Goal: Find specific page/section: Find specific page/section

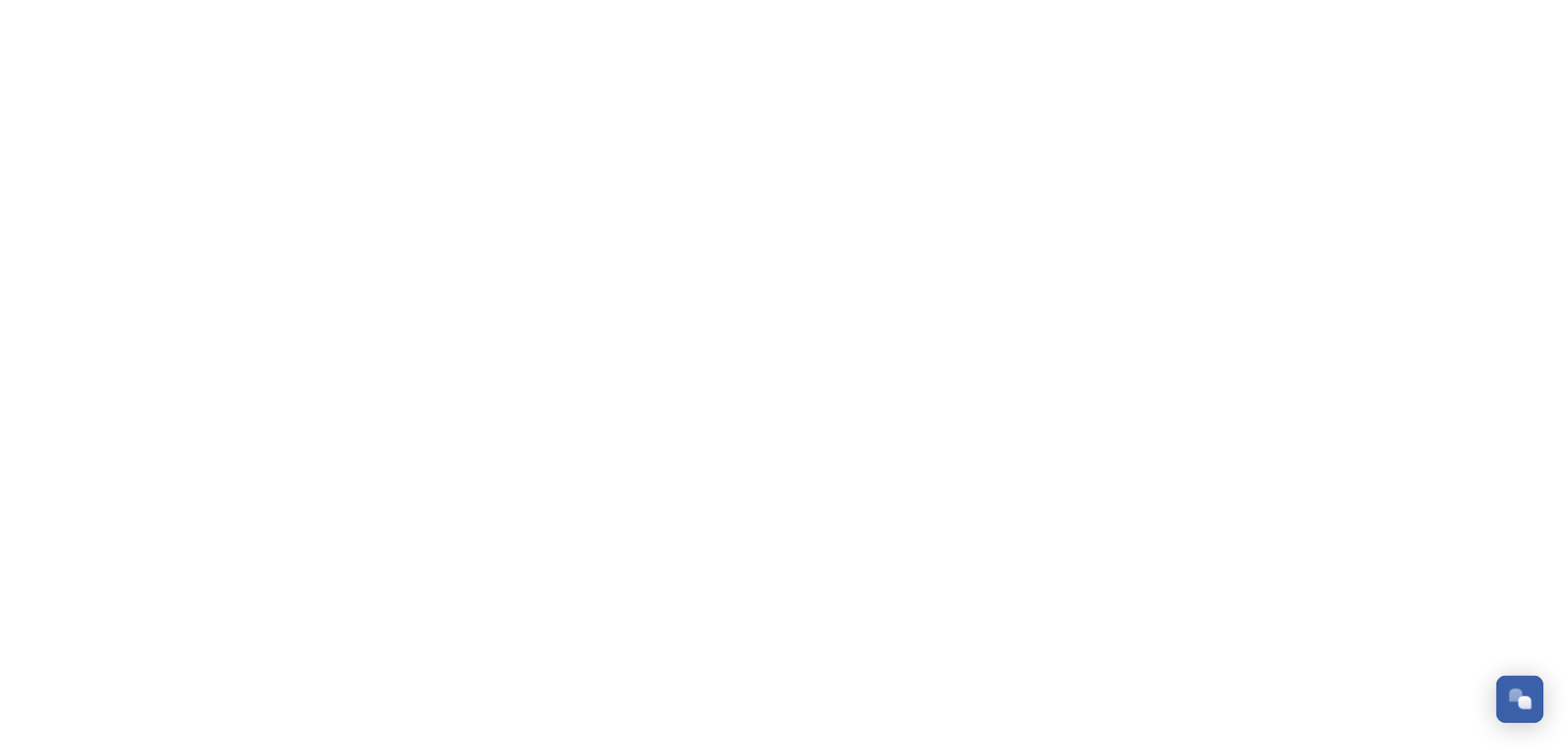
scroll to position [7370, 0]
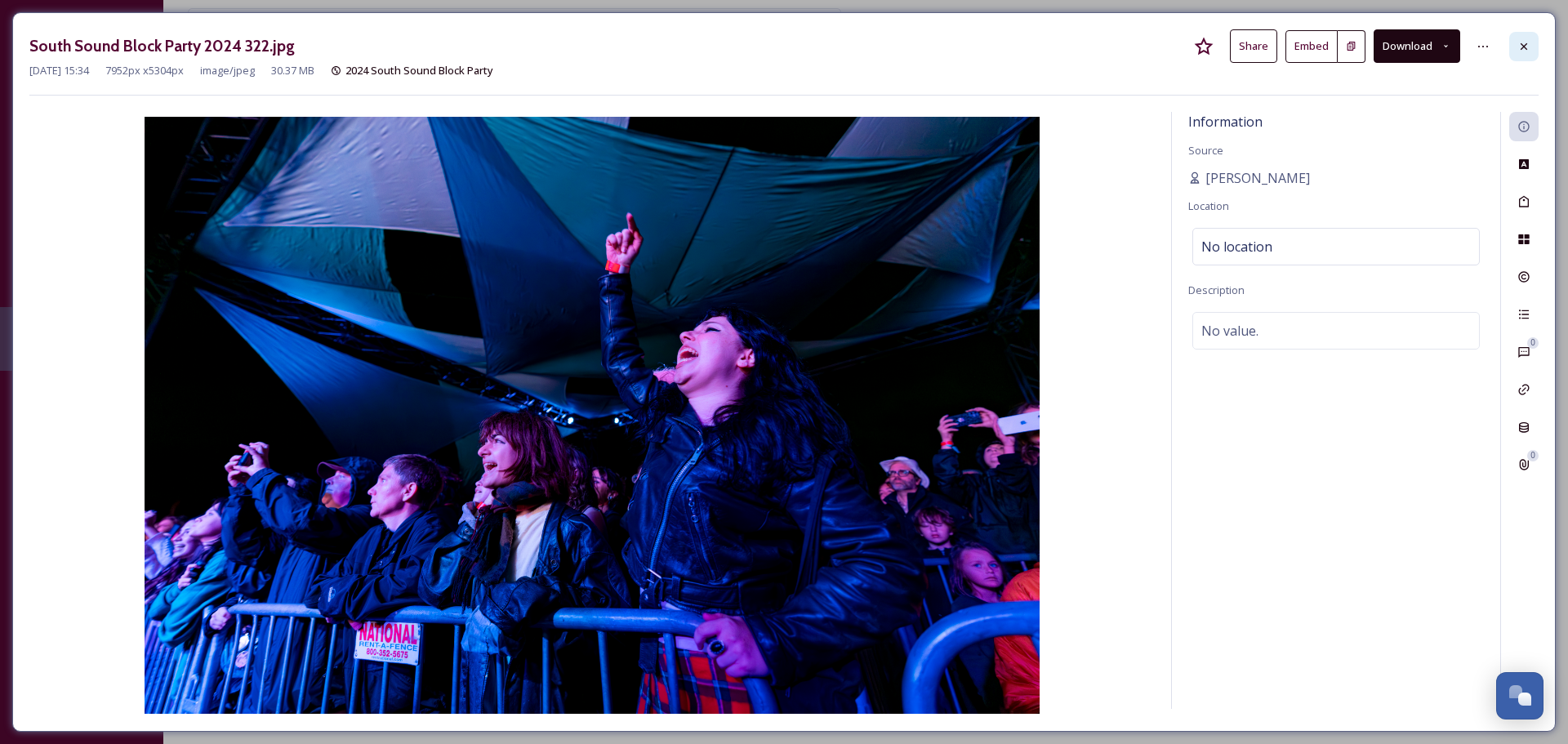
click at [1523, 50] on icon at bounding box center [1523, 46] width 13 height 13
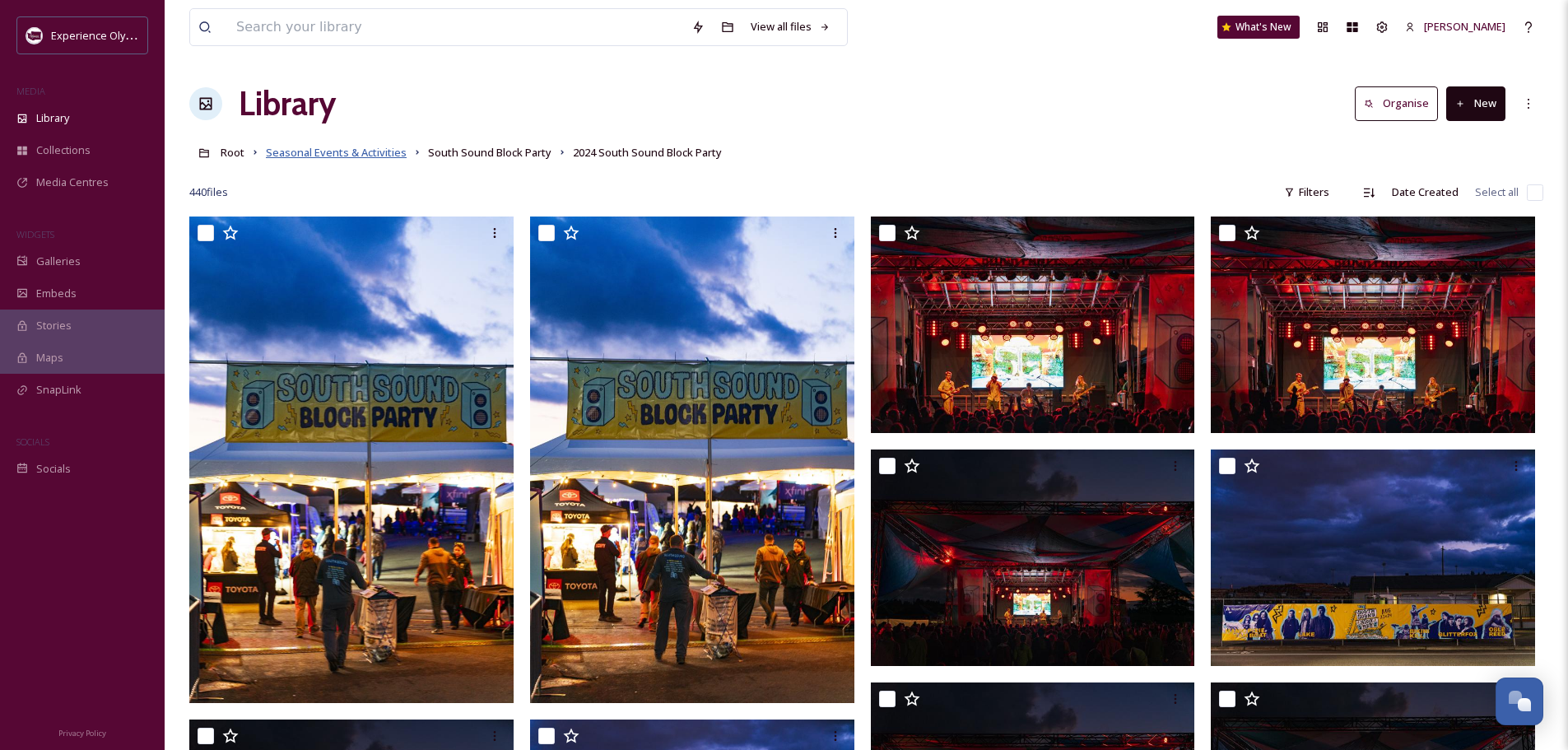
click at [281, 151] on span "Seasonal Events & Activities" at bounding box center [336, 151] width 141 height 15
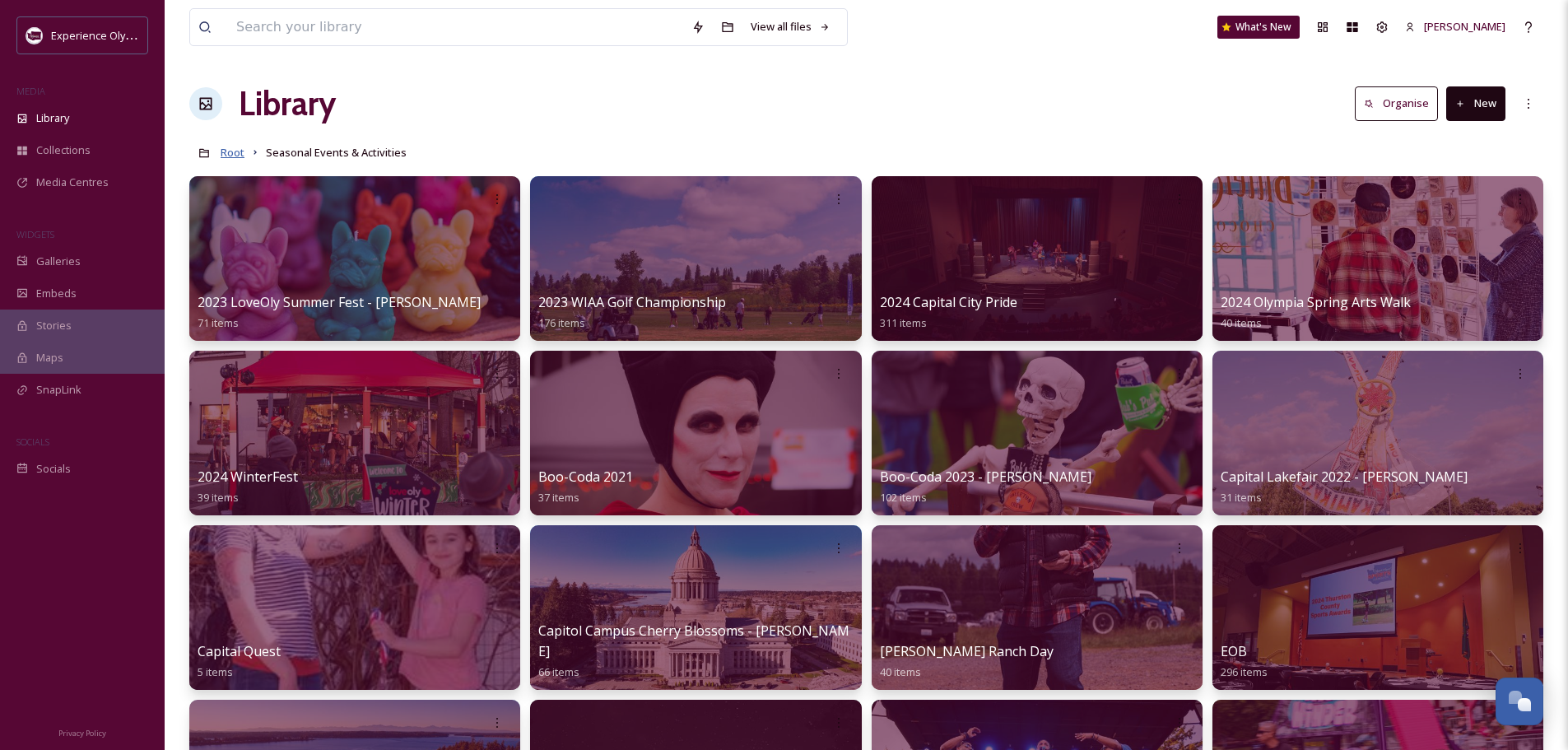
click at [229, 145] on span "Root" at bounding box center [233, 151] width 24 height 15
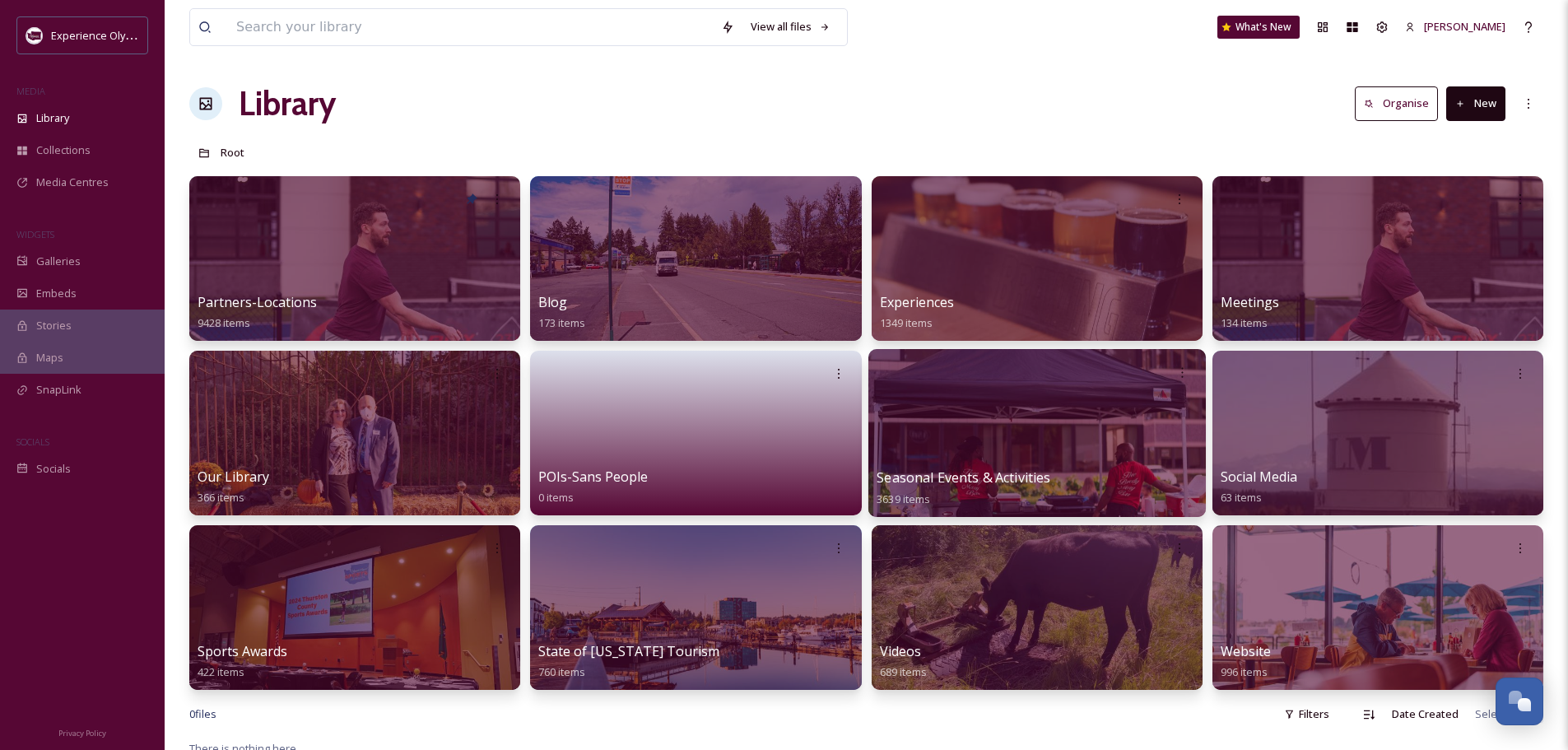
click at [1013, 473] on span "Seasonal Events & Activities" at bounding box center [963, 477] width 174 height 18
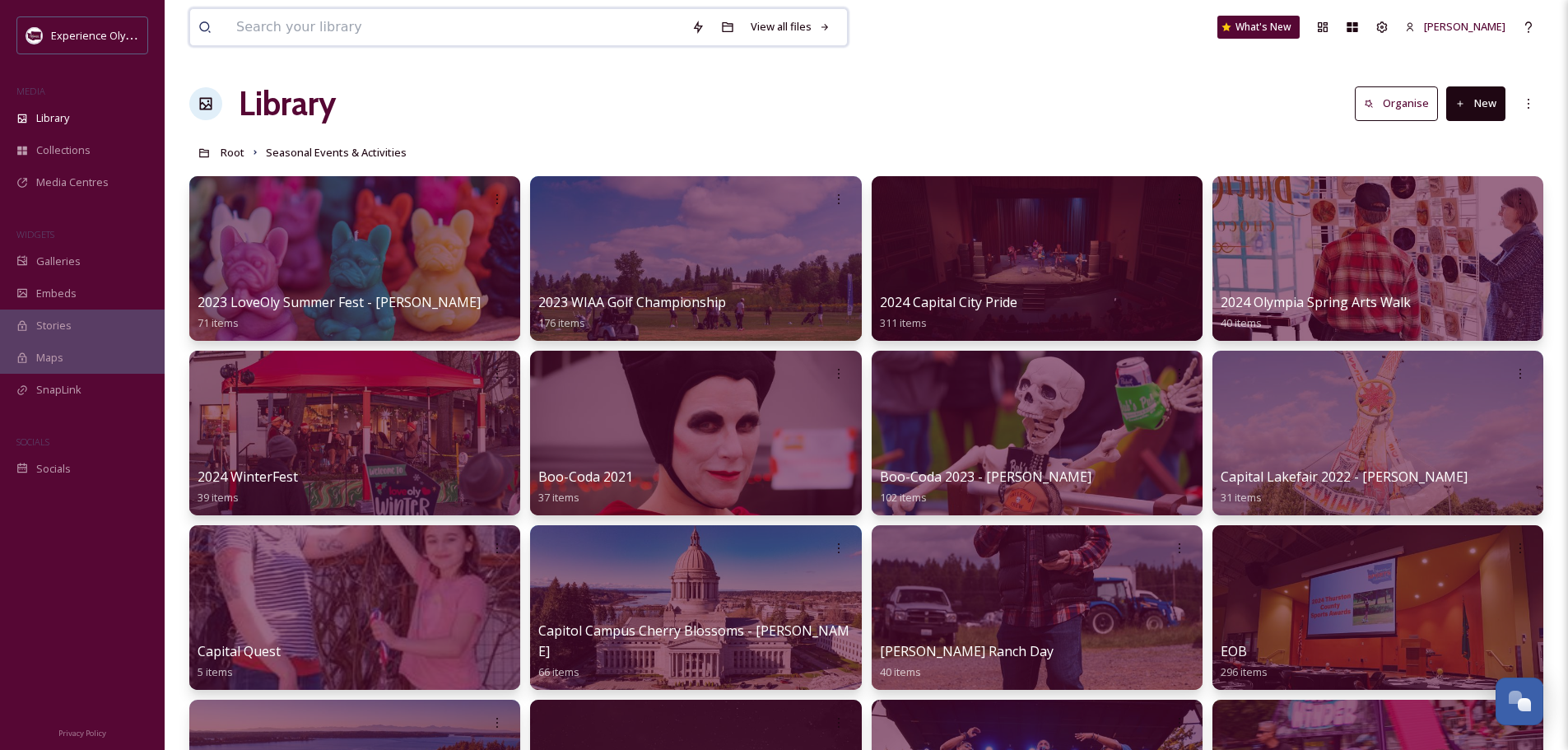
click at [436, 29] on input at bounding box center [456, 27] width 455 height 36
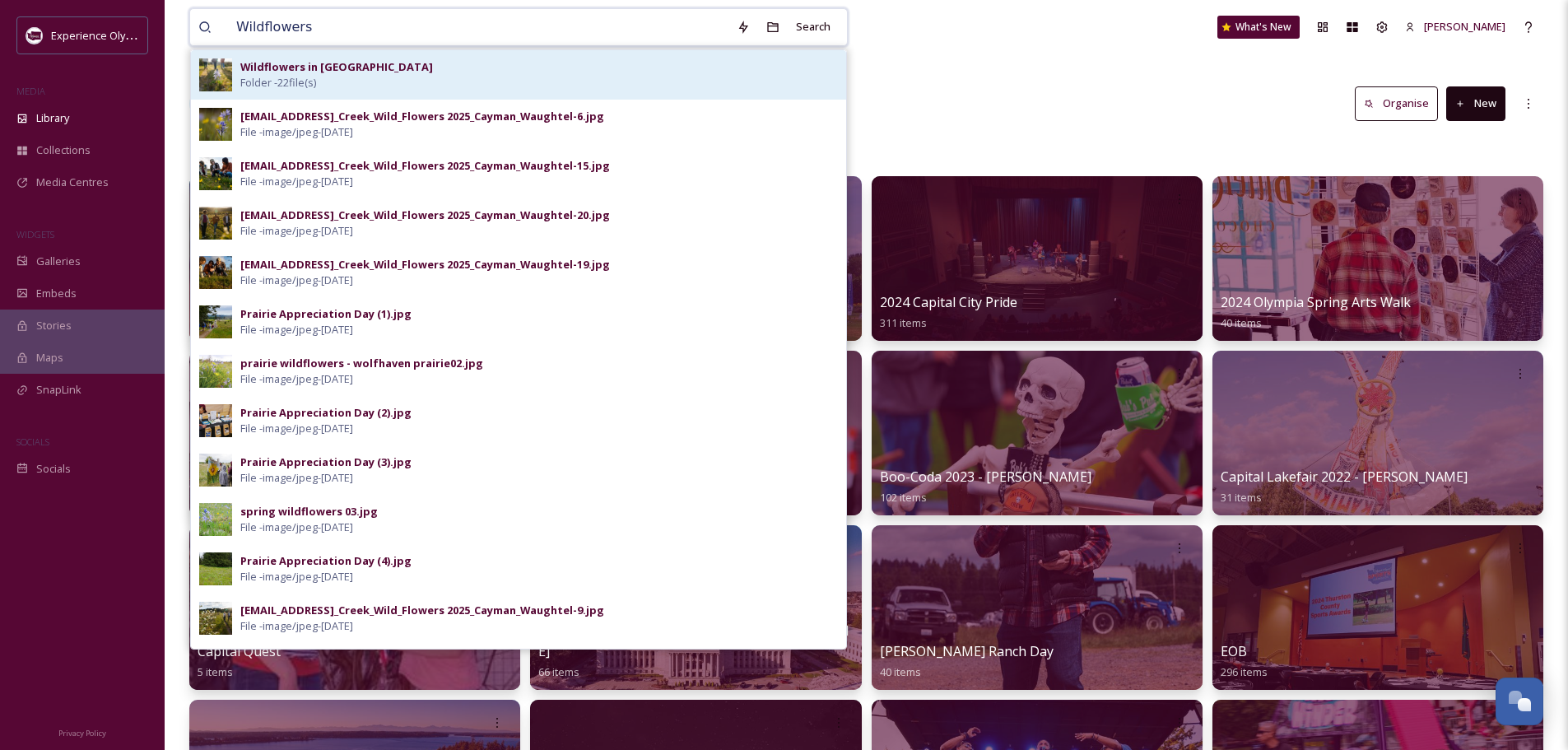
type input "Wildflowers"
click at [437, 63] on div "Wildflowers in [GEOGRAPHIC_DATA] Folder - 22 file(s)" at bounding box center [539, 75] width 598 height 31
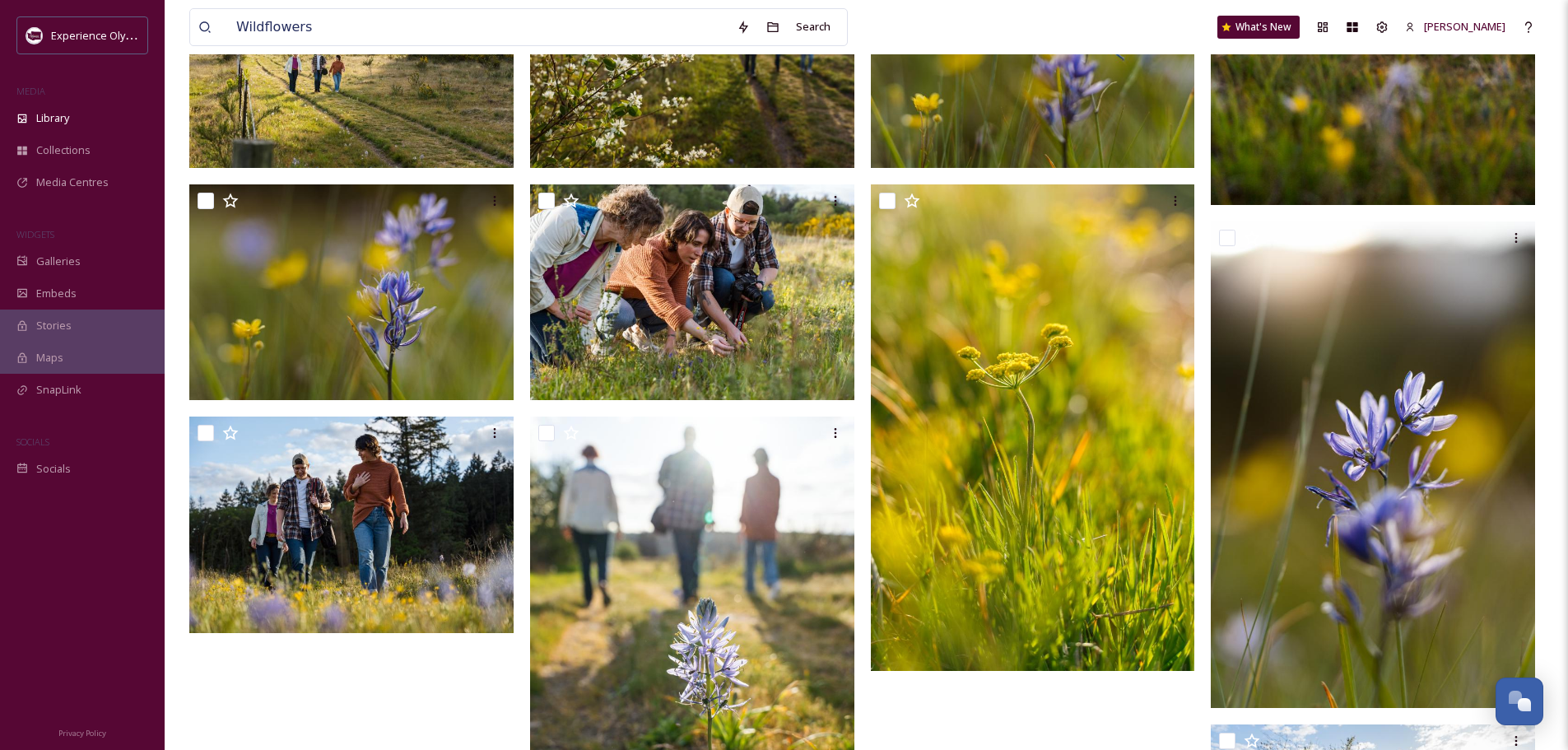
scroll to position [988, 0]
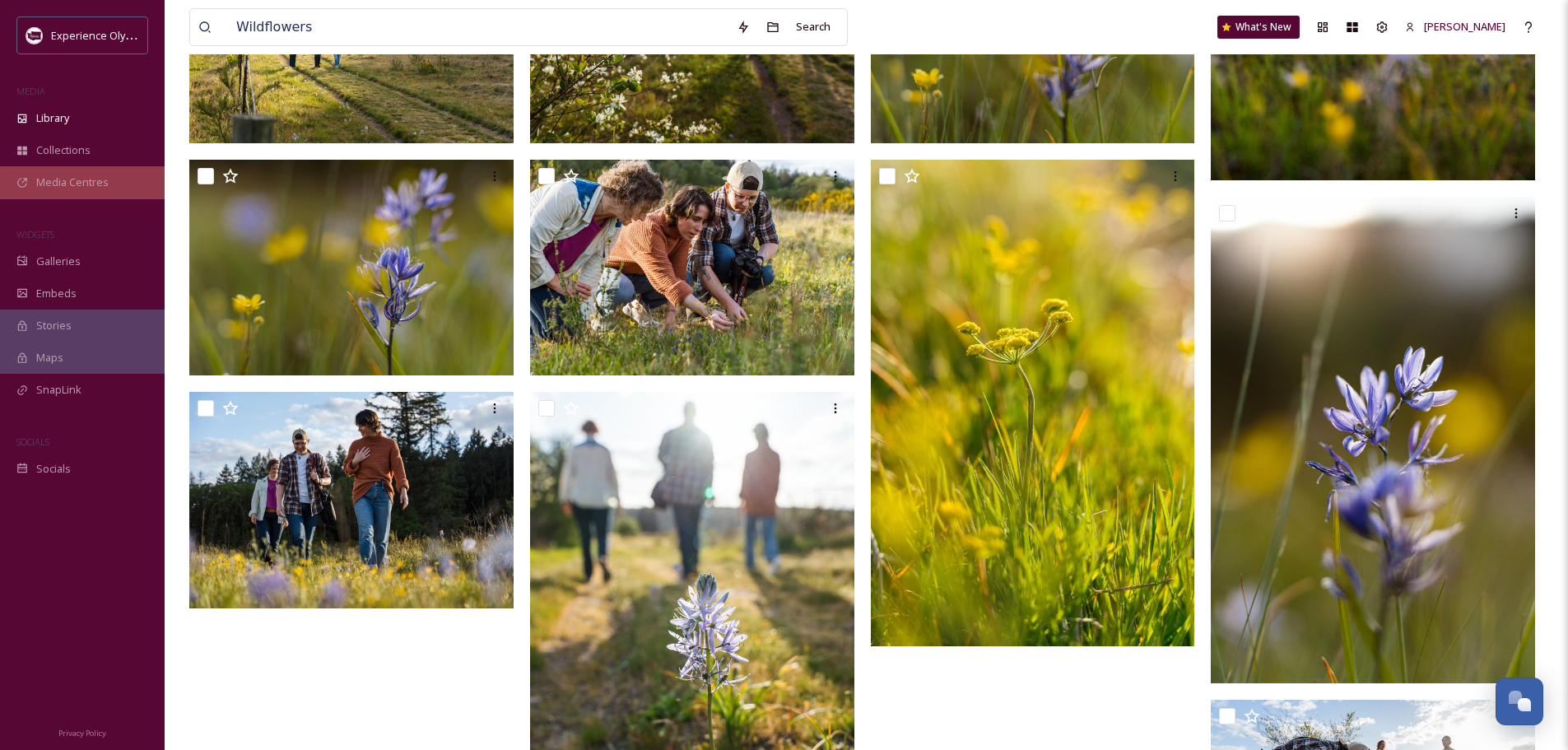
click at [52, 183] on span "Media Centres" at bounding box center [73, 183] width 73 height 16
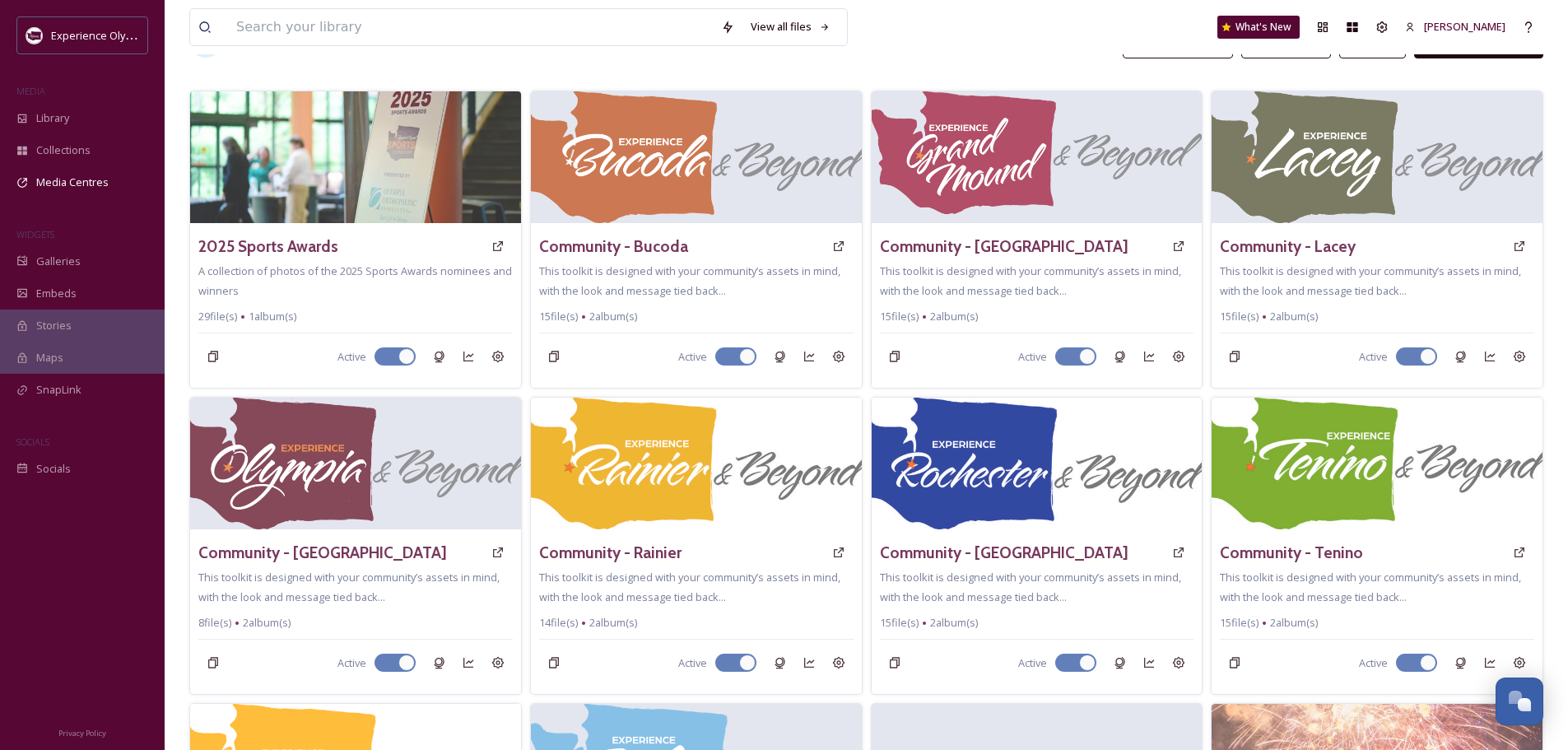
scroll to position [412, 0]
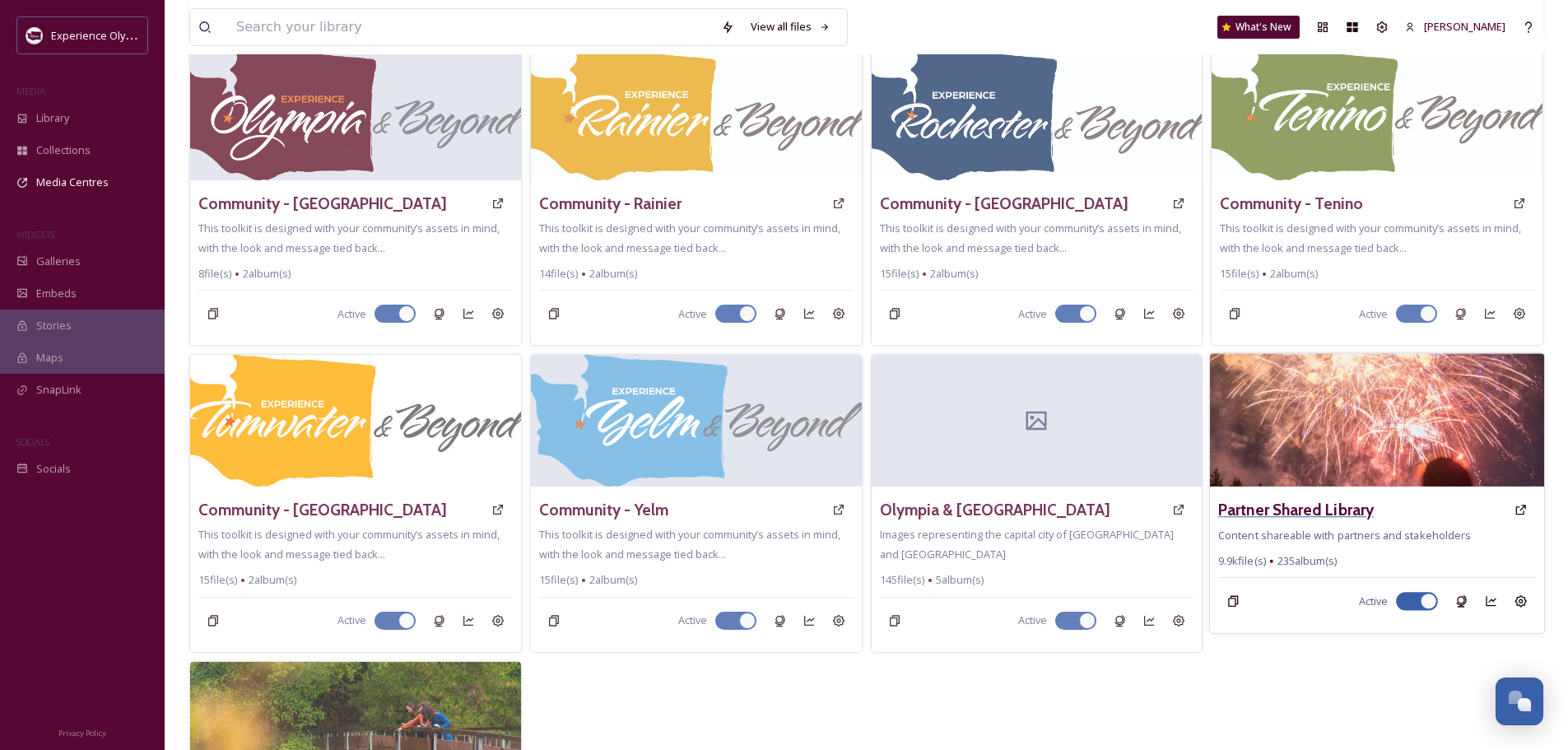
click at [1281, 498] on h3 "Partner Shared Library" at bounding box center [1296, 510] width 156 height 24
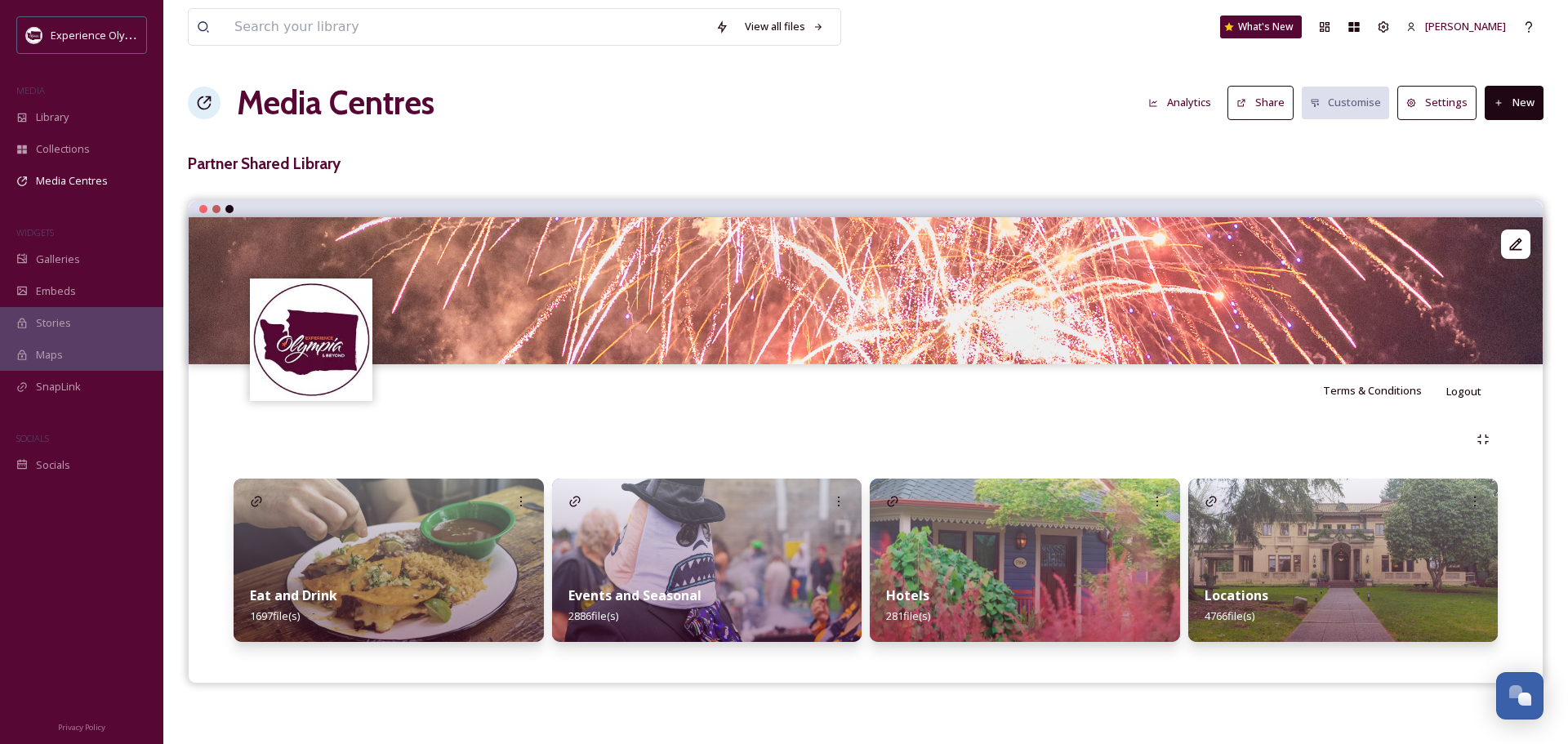
click at [618, 590] on strong "Events and Seasonal" at bounding box center [634, 595] width 133 height 18
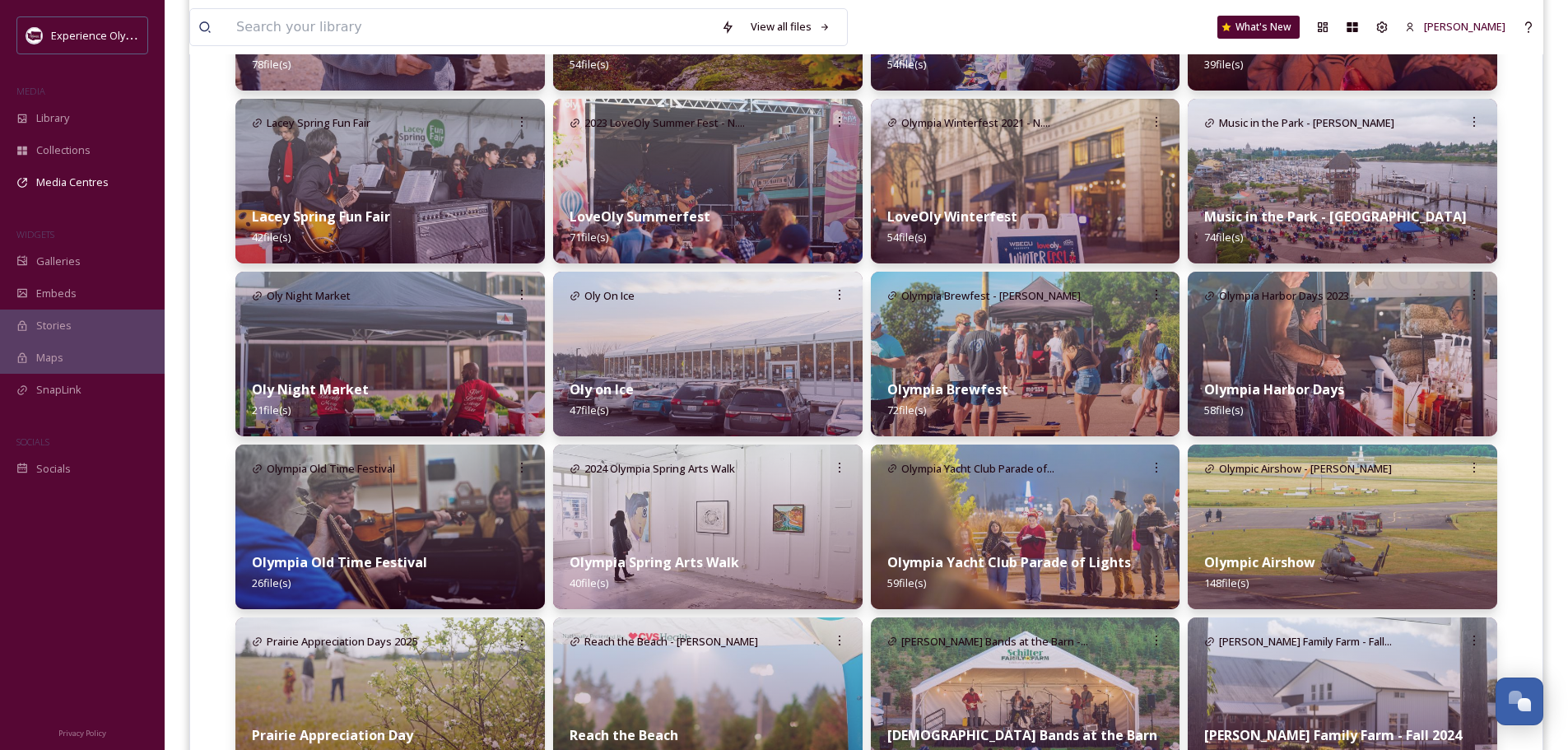
scroll to position [906, 0]
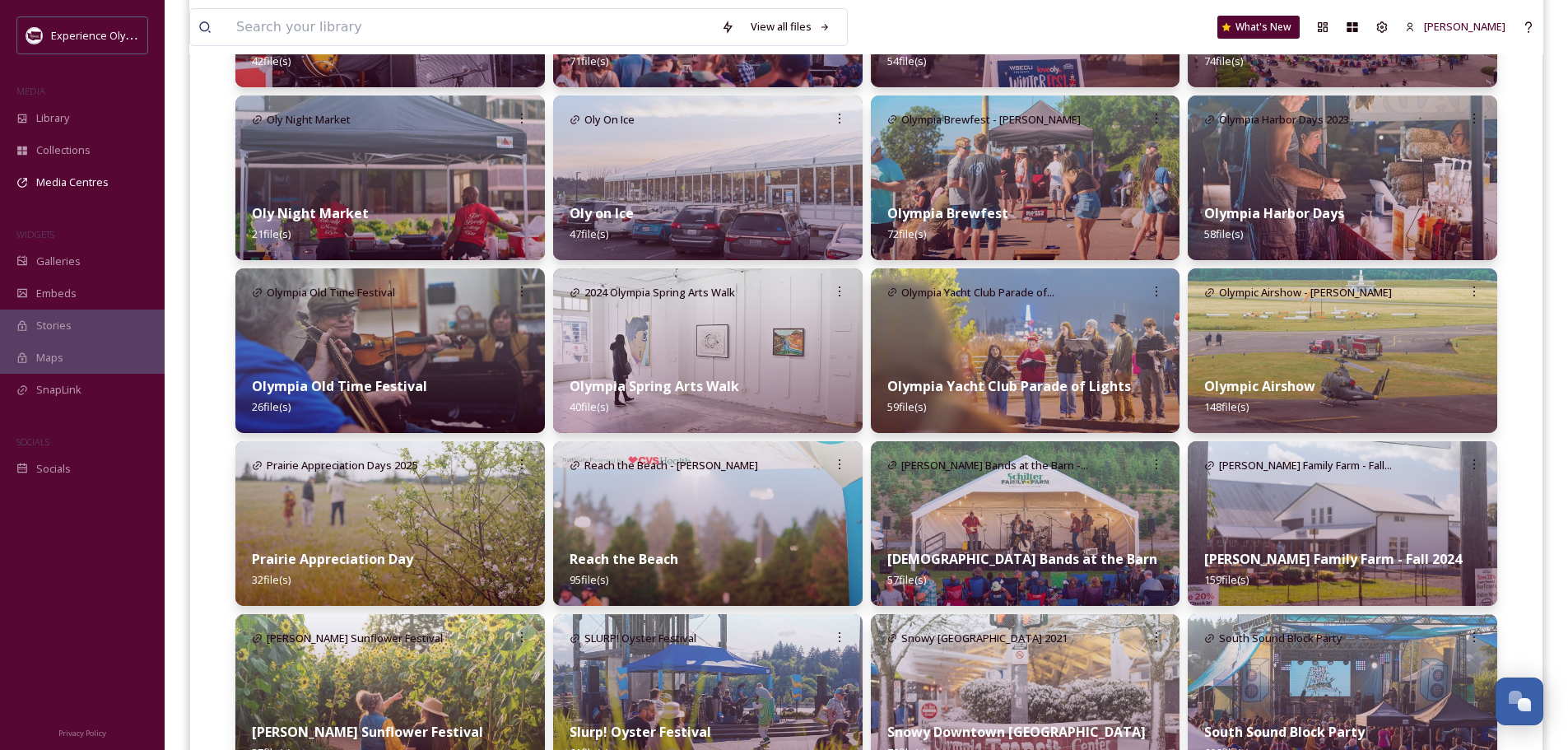
click at [762, 191] on div "Oly on Ice 47 file(s)" at bounding box center [707, 223] width 310 height 74
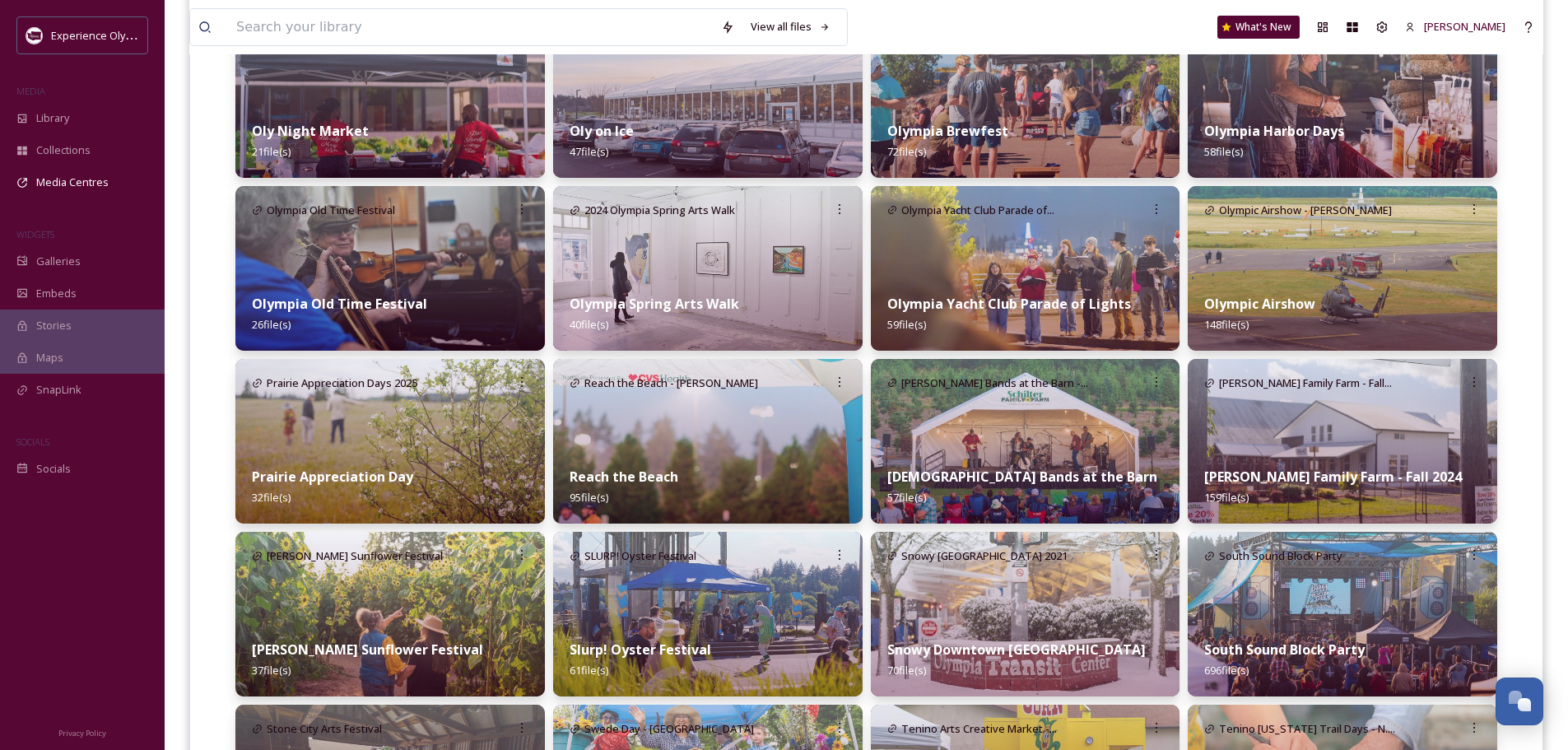
scroll to position [824, 0]
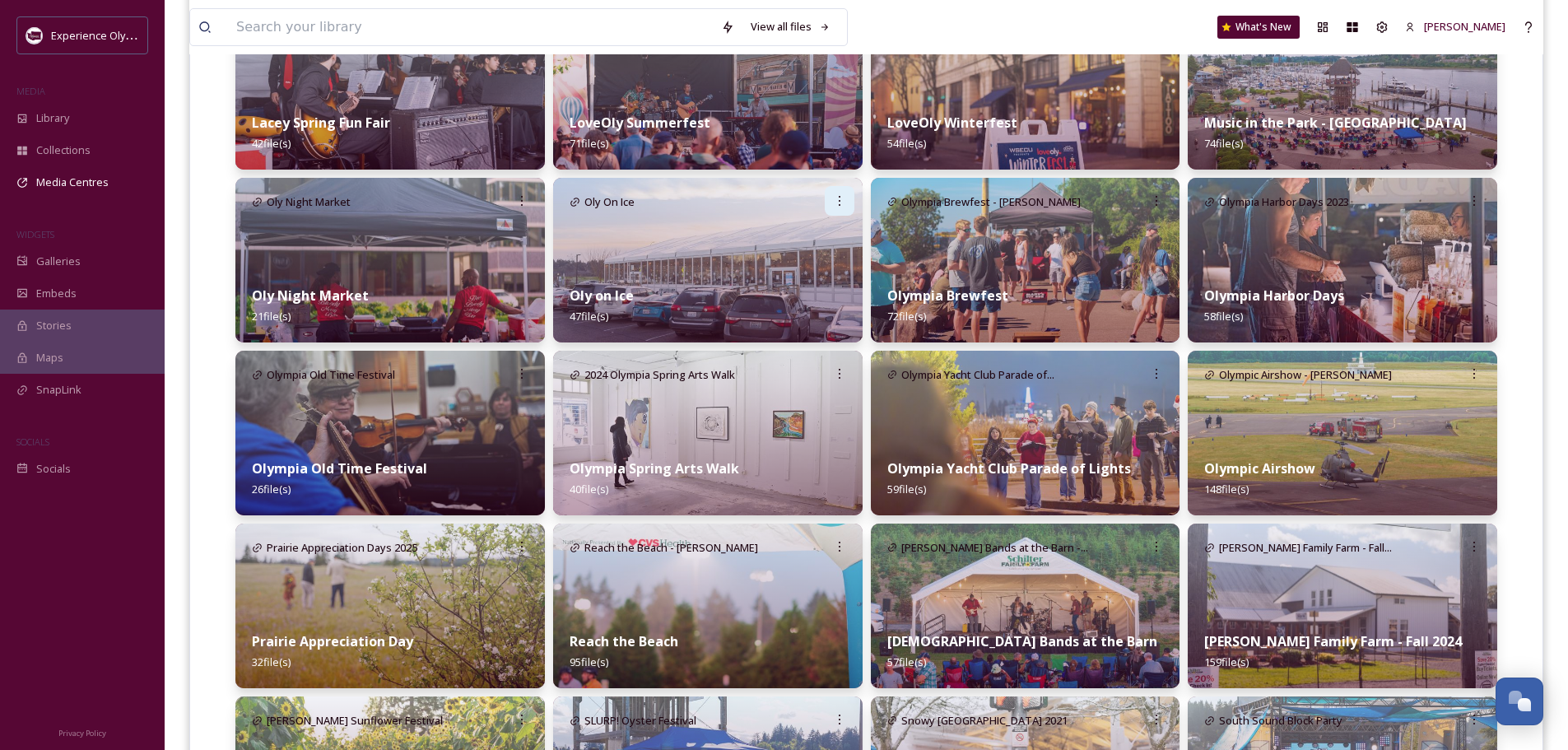
click at [836, 200] on icon at bounding box center [839, 201] width 13 height 13
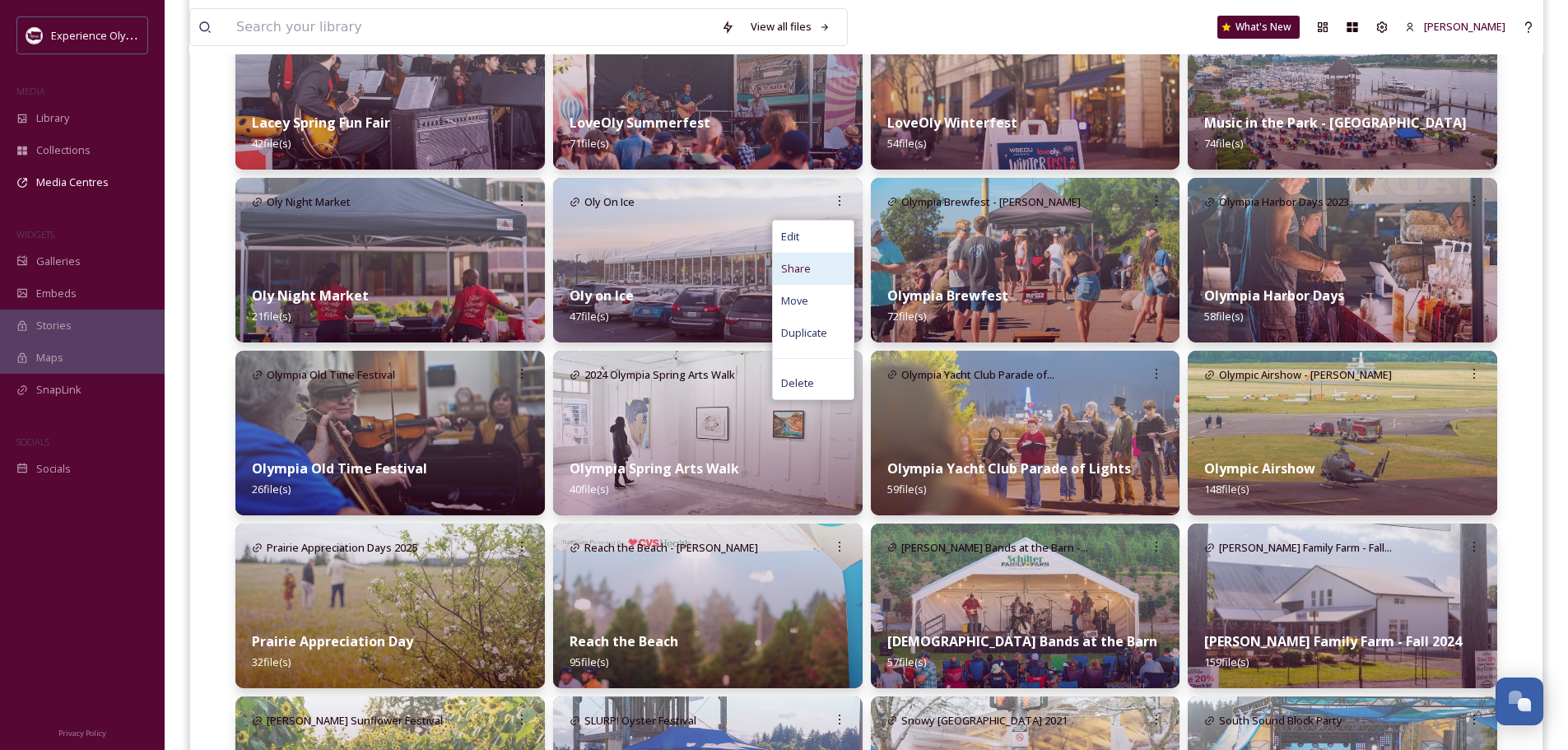
click at [806, 266] on span "Share" at bounding box center [796, 269] width 29 height 16
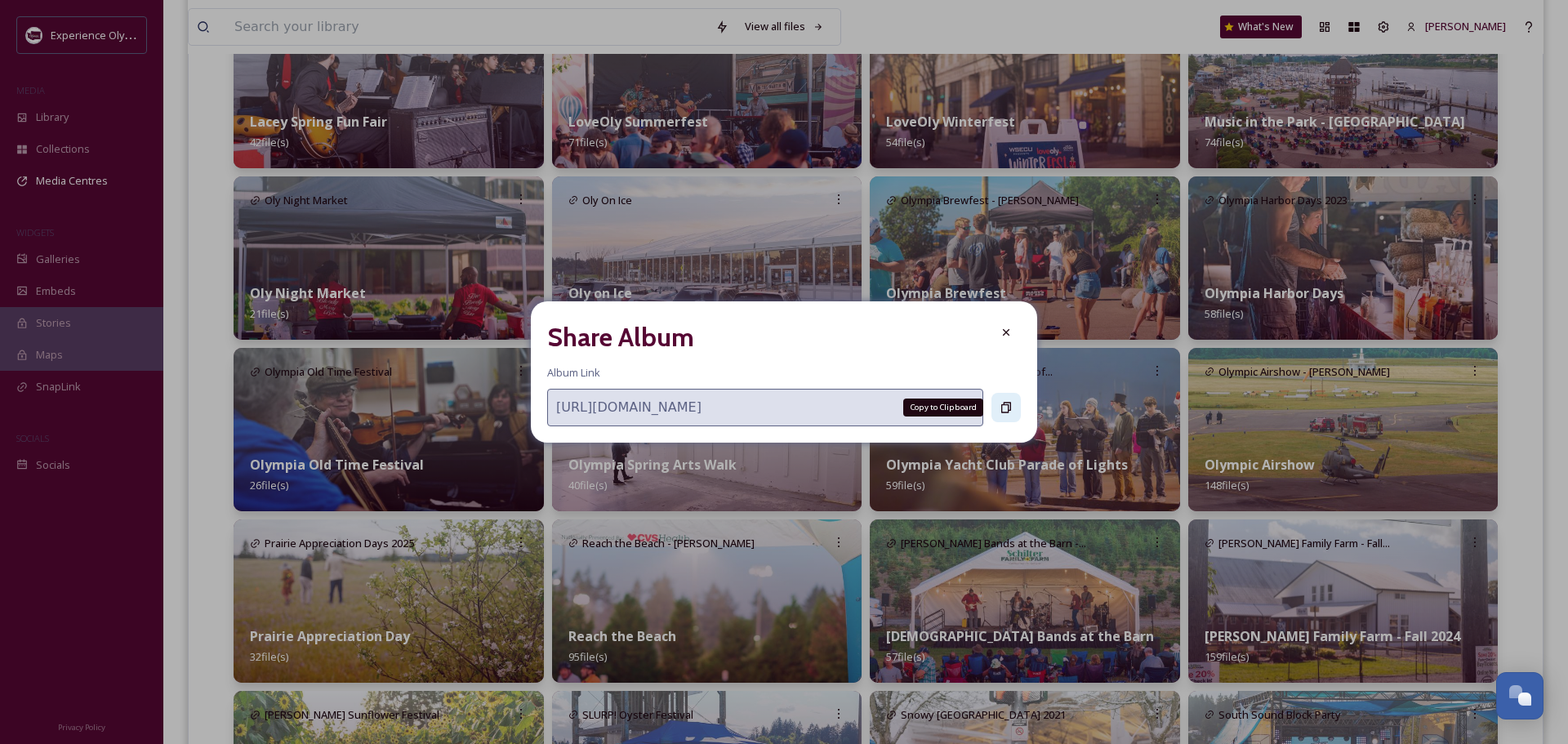
click at [1002, 401] on icon at bounding box center [1006, 407] width 13 height 13
click at [1006, 329] on icon at bounding box center [1006, 332] width 13 height 13
